Goal: Task Accomplishment & Management: Use online tool/utility

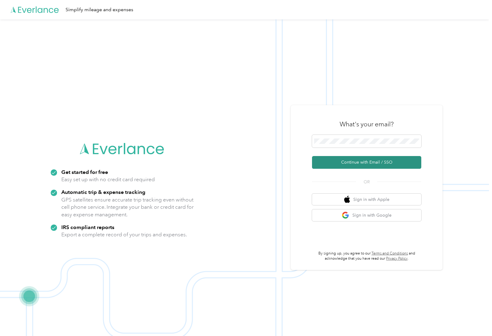
click at [362, 162] on button "Continue with Email / SSO" at bounding box center [366, 162] width 109 height 13
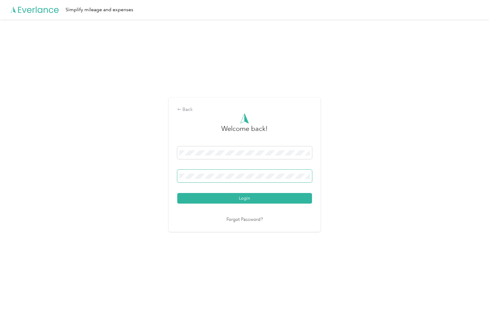
click at [263, 172] on span at bounding box center [244, 176] width 135 height 13
click at [233, 200] on button "Login" at bounding box center [244, 198] width 135 height 11
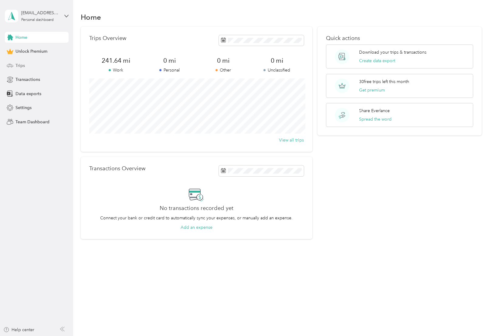
click at [17, 62] on div "Trips" at bounding box center [37, 65] width 64 height 11
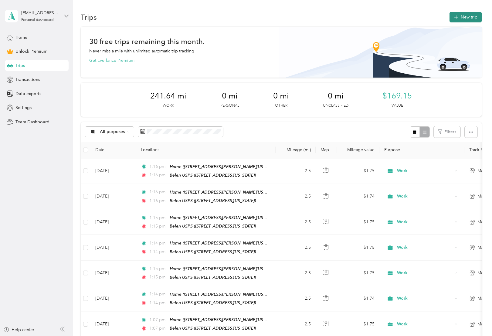
click at [461, 20] on button "New trip" at bounding box center [465, 17] width 32 height 11
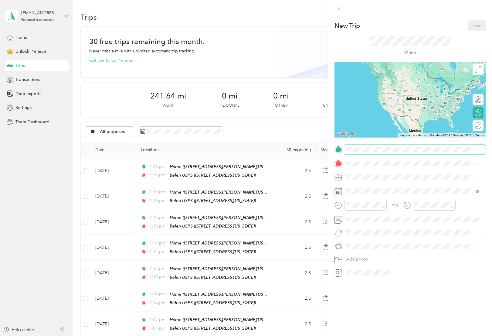
click at [359, 153] on span at bounding box center [414, 150] width 141 height 10
click at [363, 174] on strong "Home" at bounding box center [363, 173] width 12 height 5
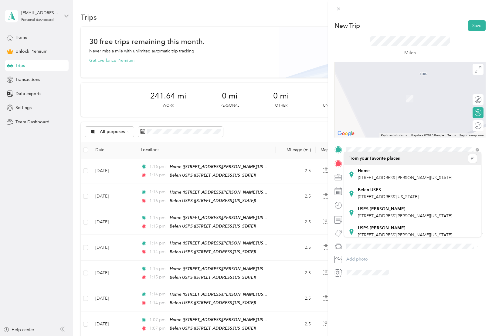
click at [356, 156] on div "TO Add photo" at bounding box center [409, 211] width 151 height 133
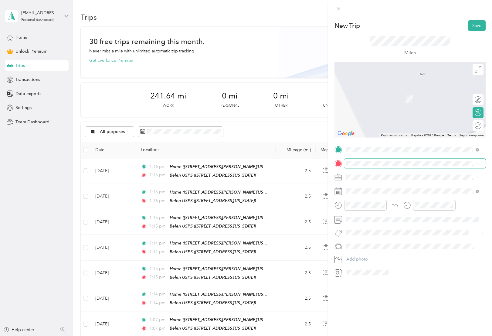
click at [361, 160] on span at bounding box center [414, 164] width 141 height 10
drag, startPoint x: 369, startPoint y: 218, endPoint x: 374, endPoint y: 211, distance: 8.4
click at [369, 216] on span "[STREET_ADDRESS][US_STATE]" at bounding box center [387, 213] width 61 height 5
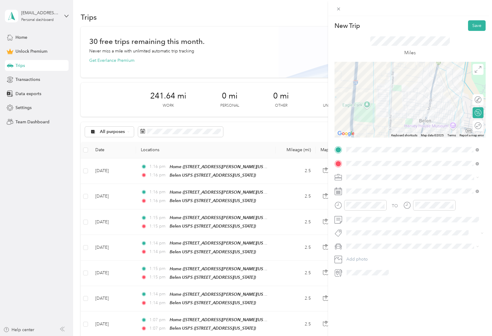
click at [472, 128] on div "Round trip" at bounding box center [477, 125] width 11 height 11
click at [470, 127] on div at bounding box center [474, 126] width 13 height 6
click at [360, 224] on icon at bounding box center [360, 225] width 3 height 5
click at [380, 284] on div "27" at bounding box center [382, 285] width 8 height 8
click at [360, 185] on div "Work" at bounding box center [412, 188] width 128 height 6
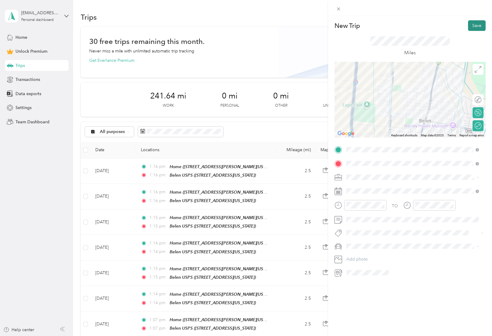
click at [469, 25] on button "Save" at bounding box center [477, 25] width 18 height 11
